Goal: Complete application form

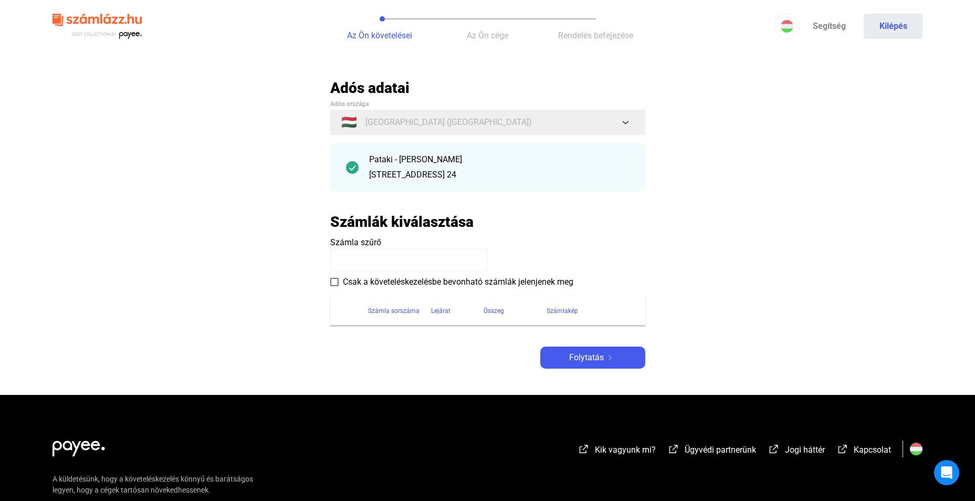
click at [395, 335] on div "Adós adatai Adós országa 🇭🇺 [GEOGRAPHIC_DATA] ([GEOGRAPHIC_DATA]) Pataki - [PER…" at bounding box center [487, 224] width 315 height 290
click at [378, 267] on input at bounding box center [409, 260] width 158 height 22
click at [379, 267] on input at bounding box center [409, 260] width 158 height 22
click at [353, 282] on span "Csak a követeléskezelésbe bevonható számlák jelenjenek meg" at bounding box center [458, 282] width 230 height 13
click at [433, 165] on div "Pataki - [PERSON_NAME]" at bounding box center [499, 159] width 260 height 13
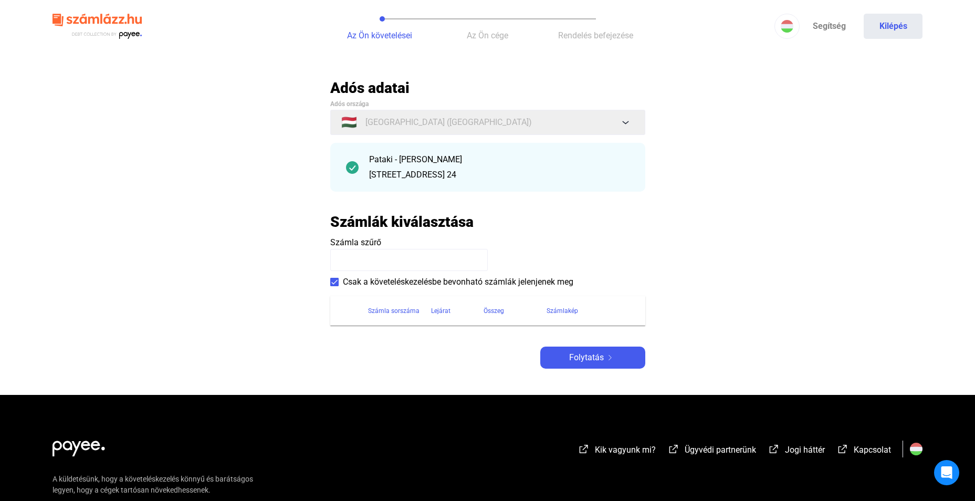
click at [381, 173] on div "[STREET_ADDRESS] 24" at bounding box center [499, 175] width 260 height 13
click at [351, 171] on img at bounding box center [352, 167] width 13 height 13
click at [382, 49] on button "Az Ön követelései" at bounding box center [380, 26] width 108 height 53
